Goal: Task Accomplishment & Management: Use online tool/utility

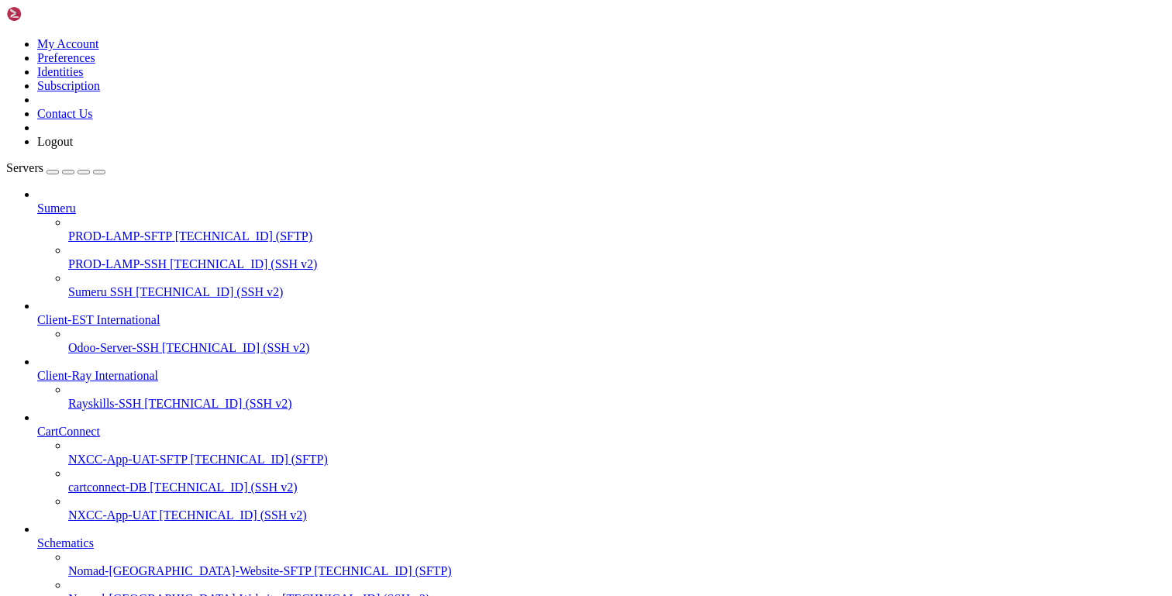
scroll to position [313, 0]
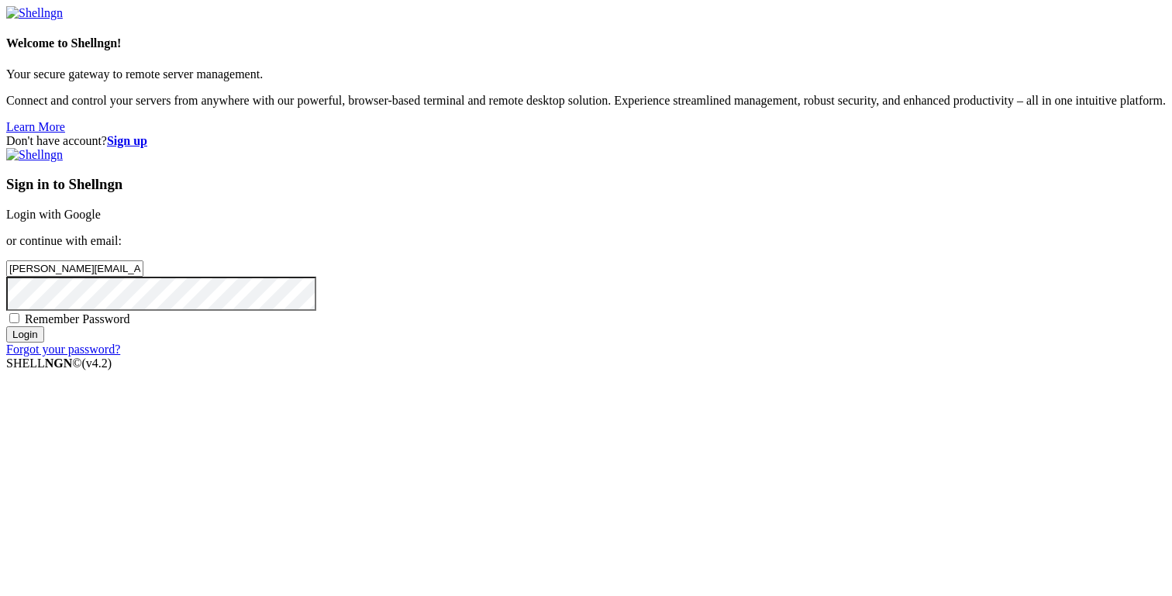
click at [44, 343] on input "Login" at bounding box center [25, 334] width 38 height 16
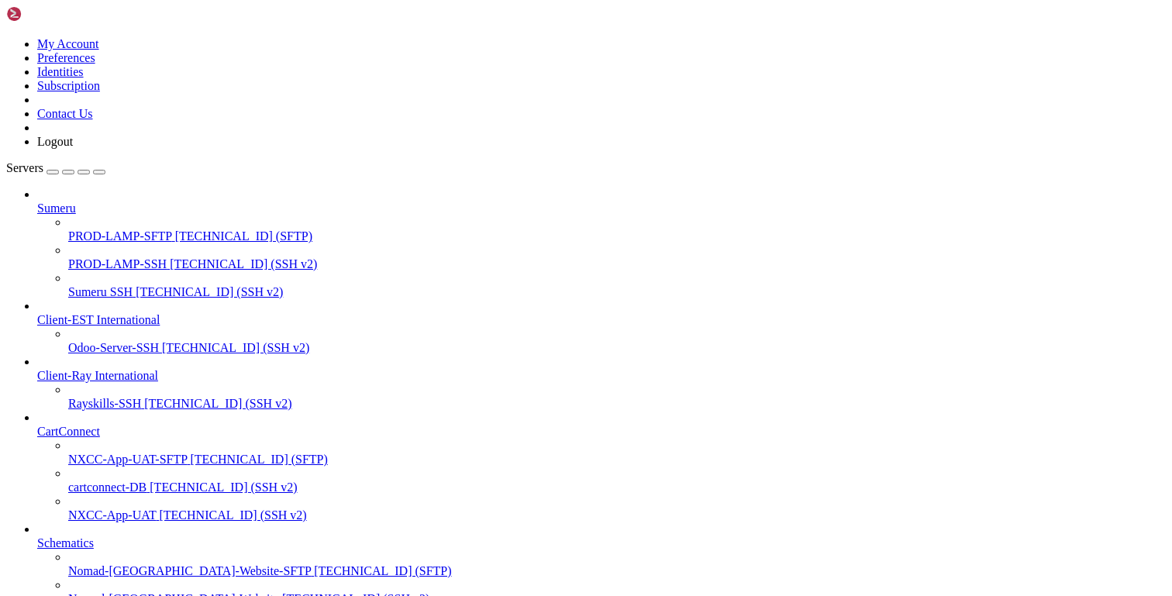
type input "/tmp"
